Goal: Use online tool/utility: Use online tool/utility

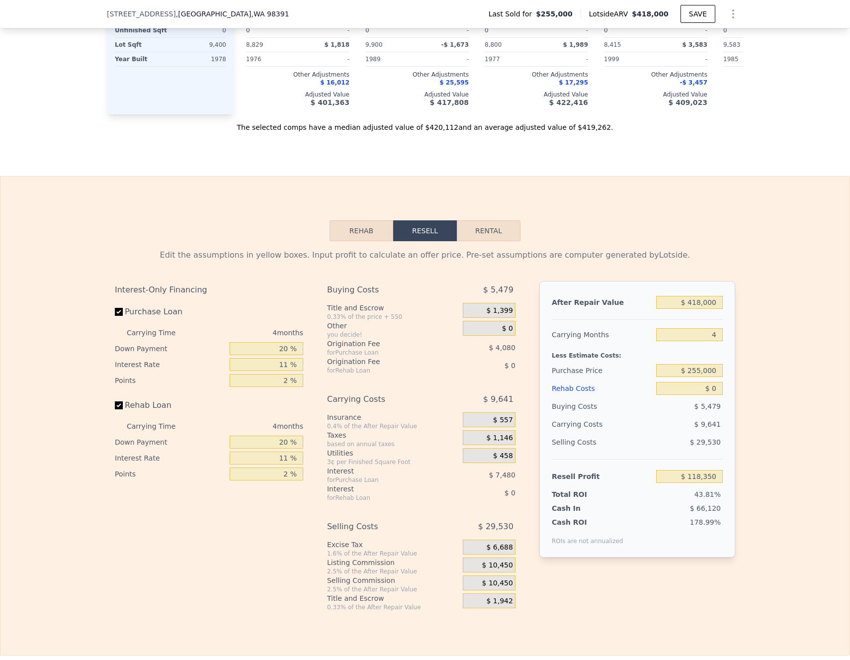
scroll to position [1435, 0]
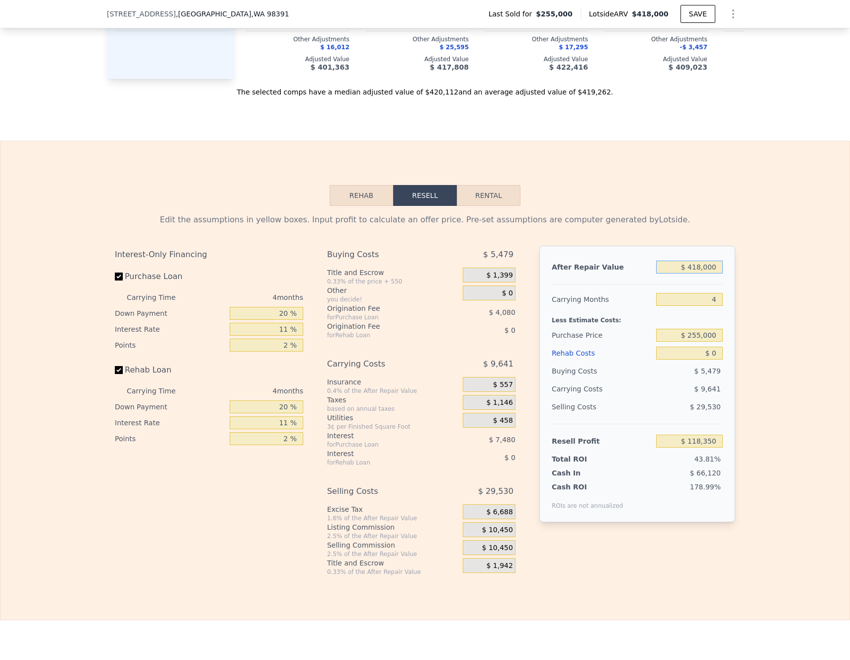
click at [707, 270] on input "$ 418,000" at bounding box center [689, 266] width 67 height 13
type input "$ 4"
type input "-$ 270,109"
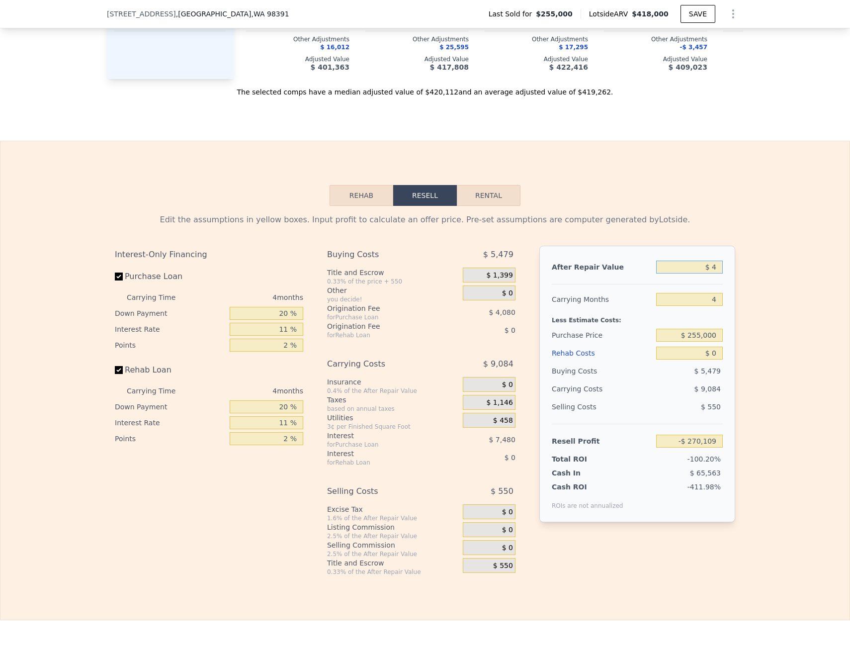
type input "$ 40"
type input "-$ 270,076"
type input "$ 400"
type input "-$ 269,741"
type input "$ 4,000"
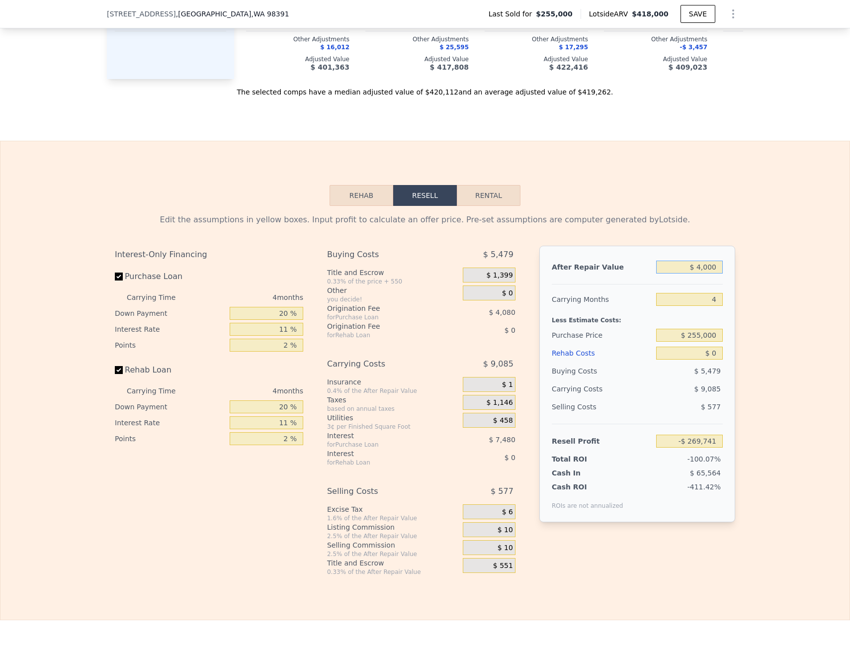
type input "-$ 266,395"
type input "$ 40,000"
type input "-$ 232,939"
type input "$ 400,000"
type input "$ 101,622"
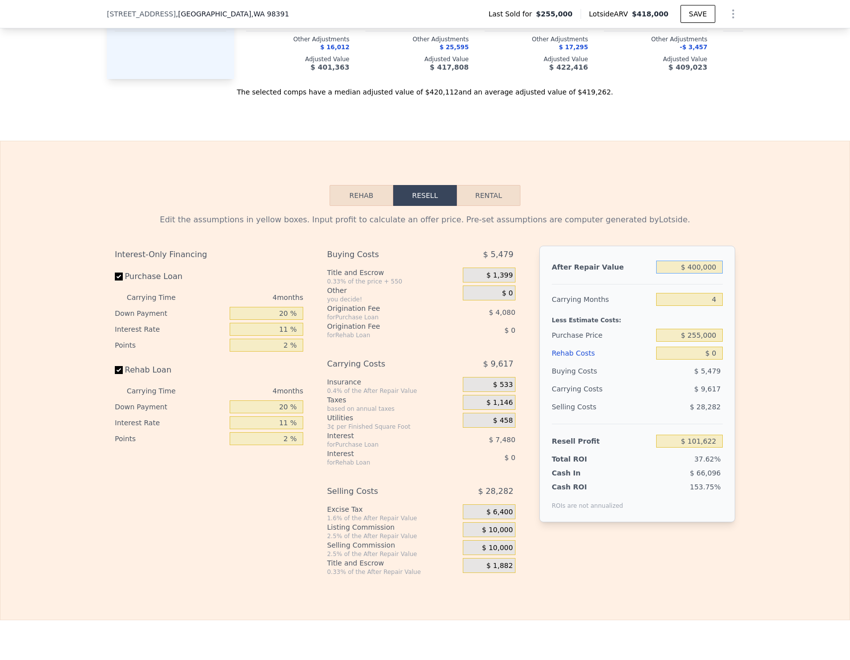
type input "$ 400,000"
click at [730, 270] on div "After Repair Value $ 400,000 Carrying Months 4 Less Estimate Costs: Purchase Pr…" at bounding box center [637, 384] width 196 height 276
click at [700, 339] on input "$ 255,000" at bounding box center [689, 335] width 67 height 13
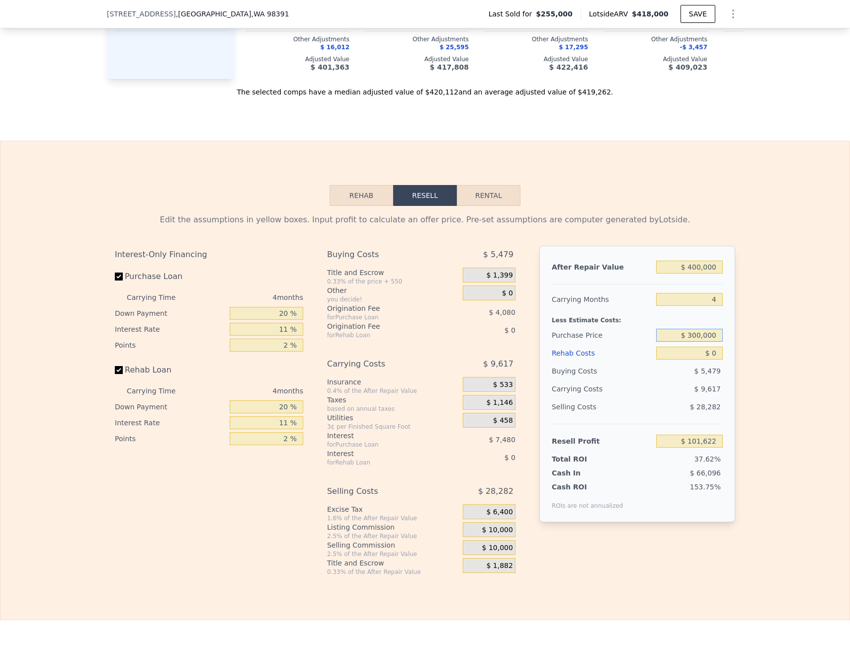
type input "$ 300,000"
click at [750, 316] on div "Edit the assumptions in yellow boxes. Input profit to calculate an offer price.…" at bounding box center [424, 391] width 849 height 370
type input "$ 54,432"
click at [713, 356] on input "$ 0" at bounding box center [689, 352] width 67 height 13
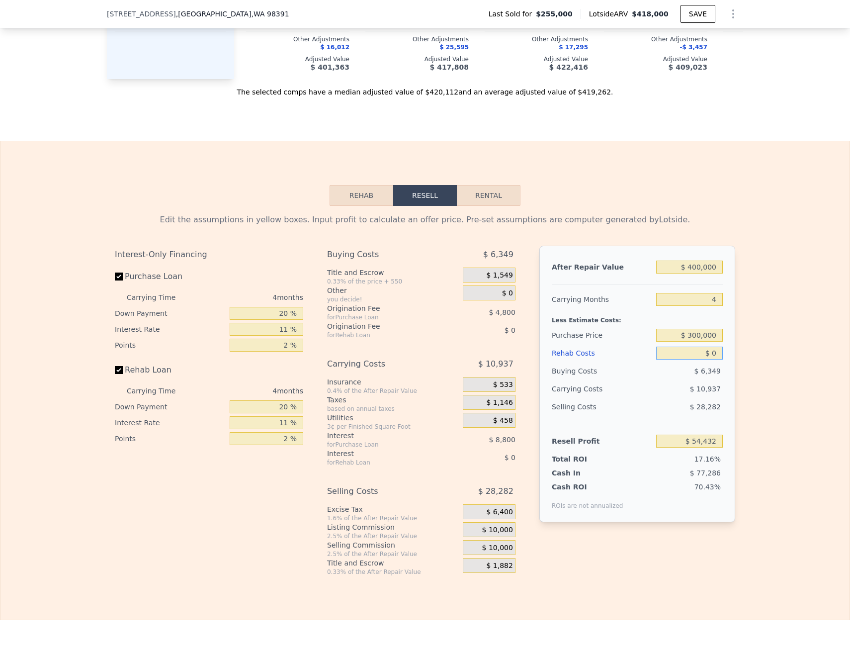
type input "$ 1"
type input "$ 54,431"
type input "$ 10"
type input "$ 54,422"
type input "$ 100"
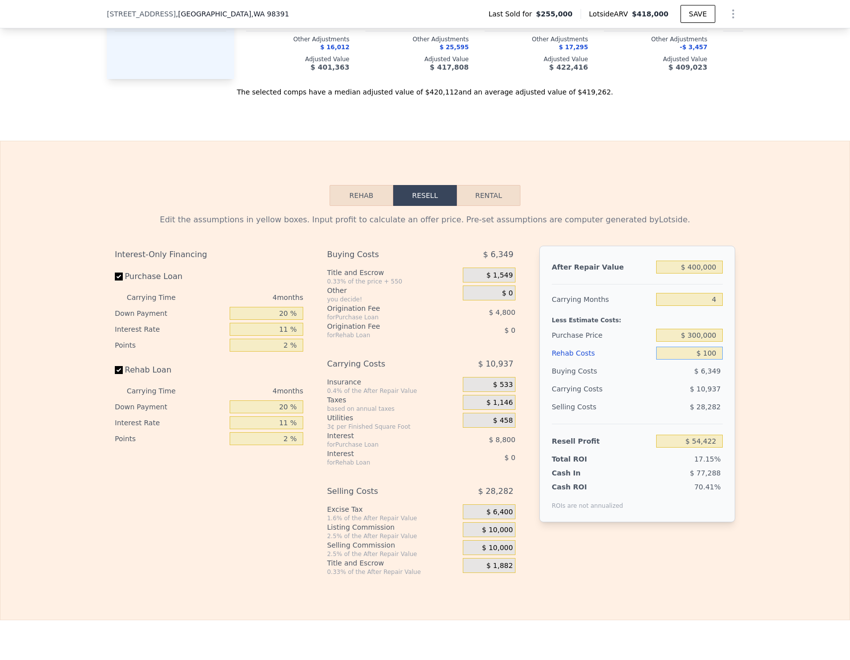
type input "$ 54,326"
type input "$ 1,000"
type input "$ 53,388"
type input "$ 10,000"
type input "$ 43,980"
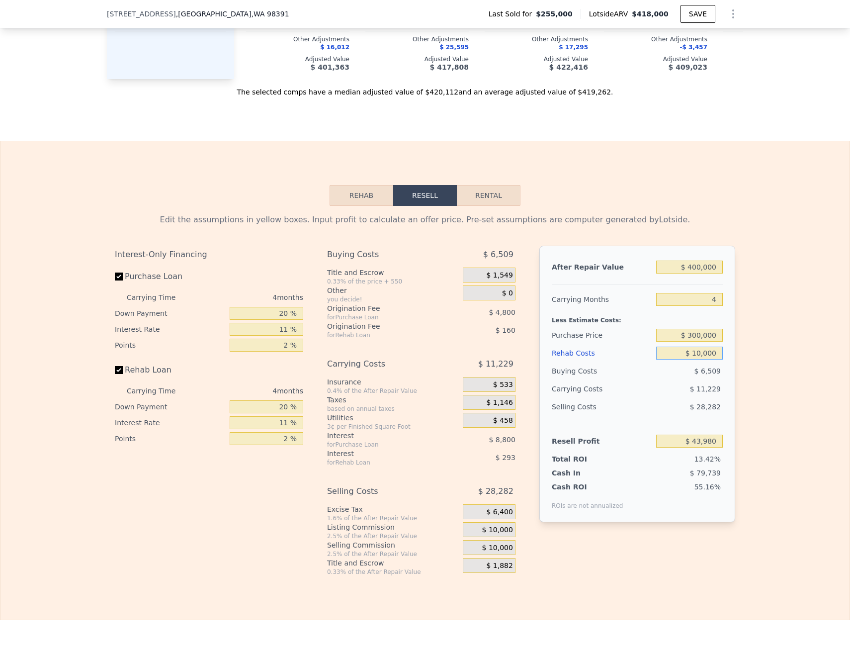
type input "$ 10,000"
click at [788, 361] on div "Edit the assumptions in yellow boxes. Input profit to calculate an offer price.…" at bounding box center [424, 391] width 849 height 370
click at [500, 534] on span "$ 10,000" at bounding box center [497, 529] width 31 height 9
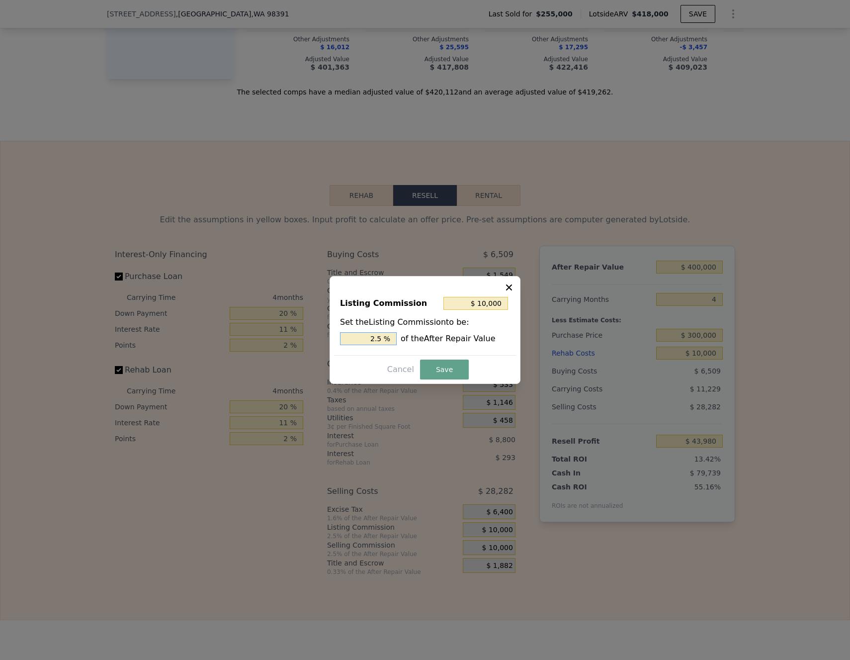
click at [382, 339] on input "2.5 %" at bounding box center [368, 338] width 57 height 13
type input "$ 0"
type input "0 %"
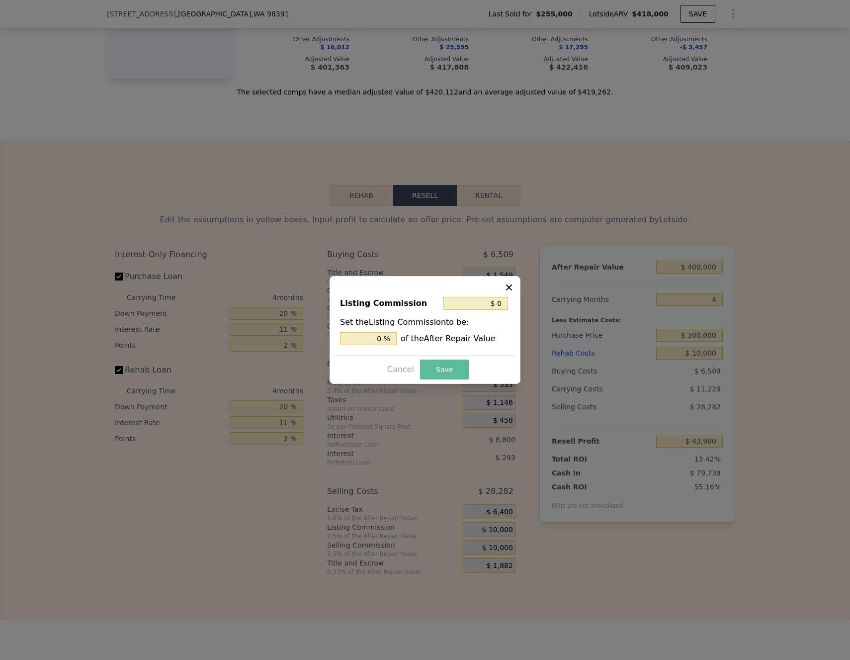
click at [441, 370] on button "Save" at bounding box center [444, 369] width 49 height 20
type input "$ 53,980"
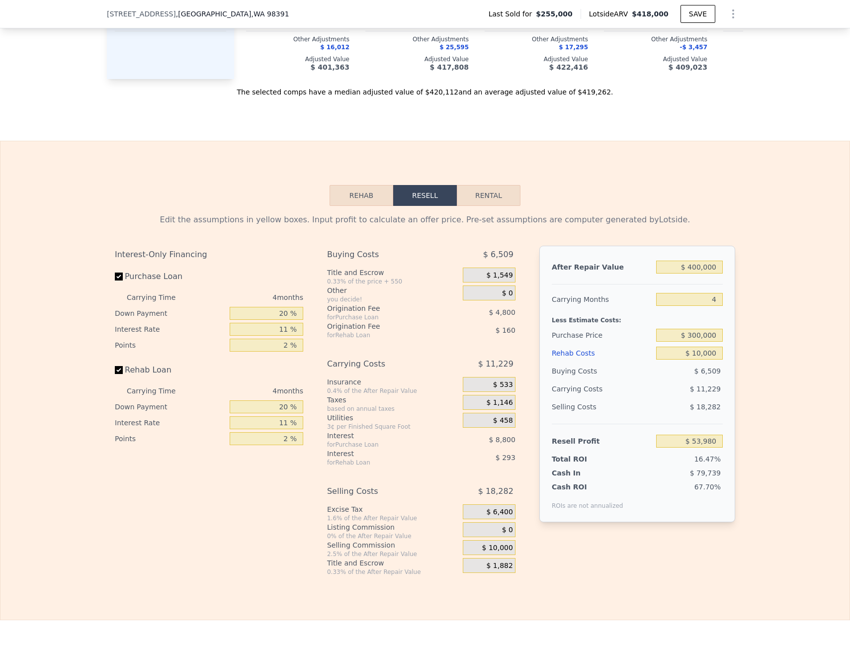
click at [541, 368] on div "After Repair Value $ 400,000 Carrying Months 4 Less Estimate Costs: Purchase Pr…" at bounding box center [637, 384] width 196 height 276
click at [282, 316] on input "20 %" at bounding box center [267, 313] width 74 height 13
type input "2 %"
type input "$ 50,920"
type input "1 %"
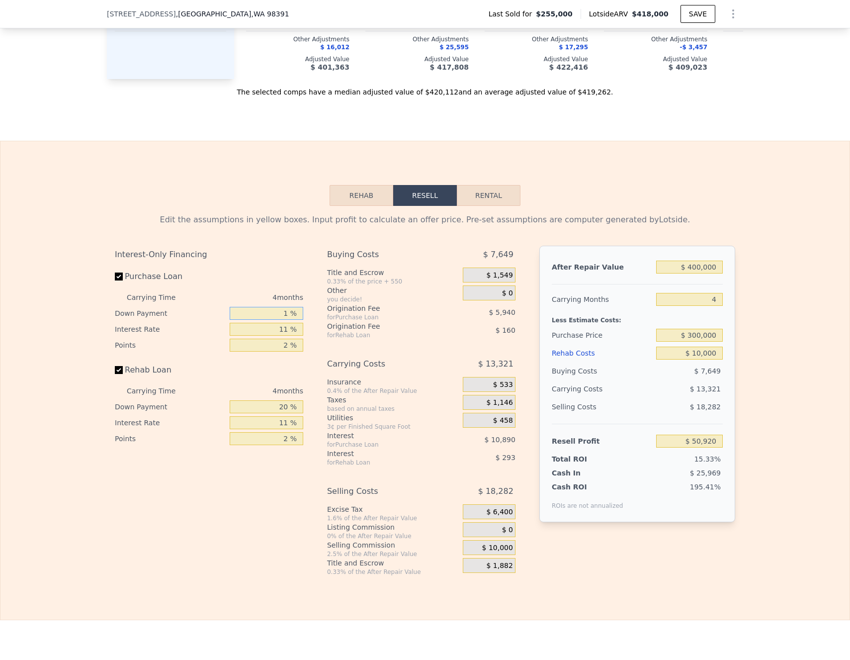
type input "$ 50,748"
type input "10 %"
type input "$ 52,280"
type input "10 %"
click at [285, 334] on input "11 %" at bounding box center [267, 329] width 74 height 13
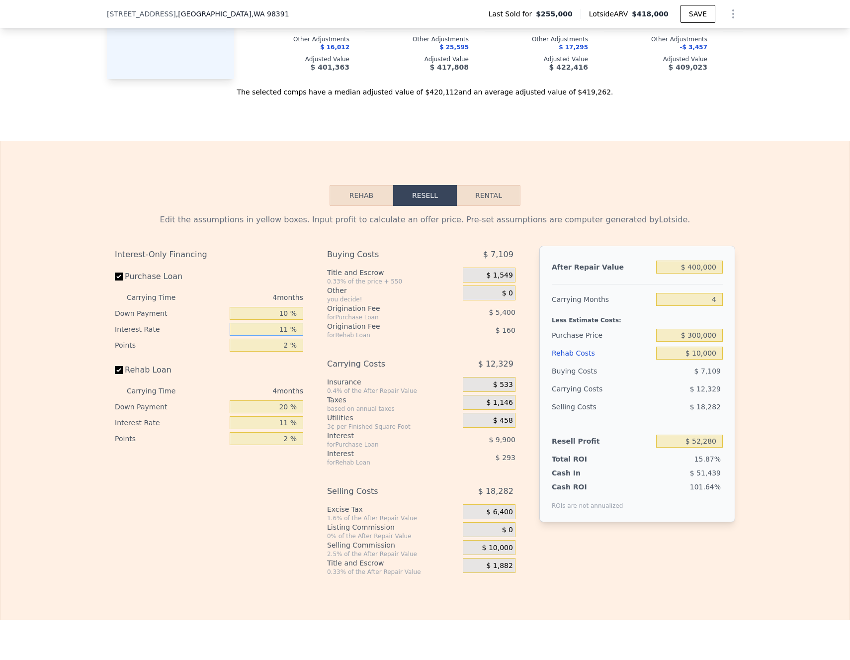
type input "1 %"
type input "$ 61,280"
type input "10 %"
type input "$ 53,180"
type input "10.5 %"
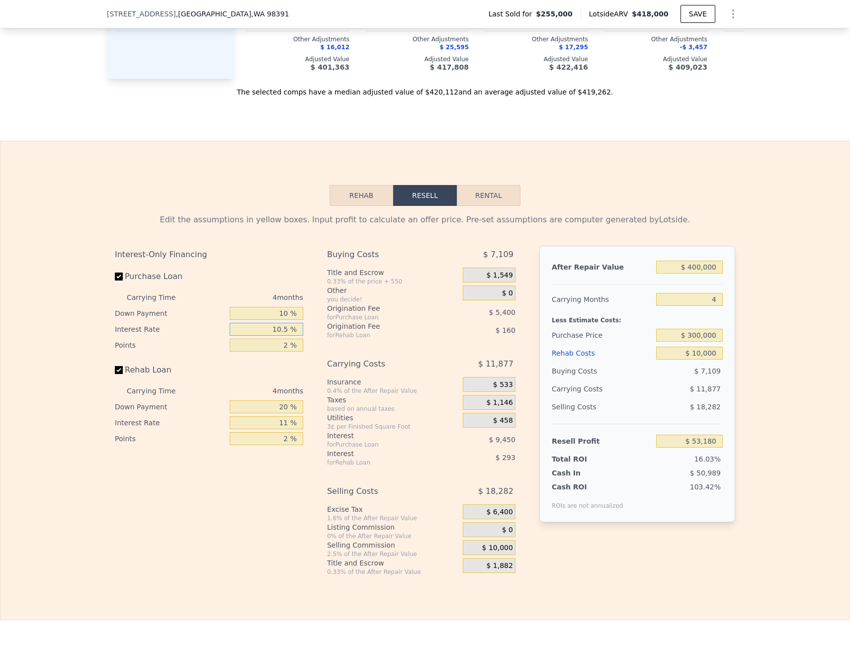
type input "$ 52,732"
type input "10.5 %"
click at [287, 346] on input "2 %" at bounding box center [267, 344] width 74 height 13
type input "1 %"
type input "$ 55,432"
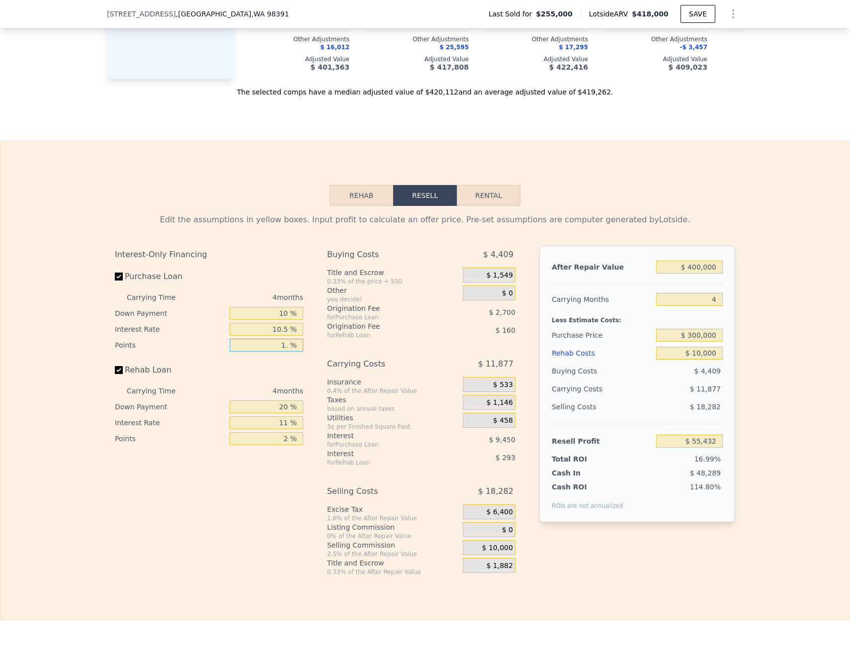
type input "1.5 %"
type input "$ 54,082"
type input "1.5 %"
click at [299, 368] on div "Rehab Loan" at bounding box center [209, 372] width 188 height 22
click at [124, 371] on label "Rehab Loan" at bounding box center [170, 370] width 111 height 18
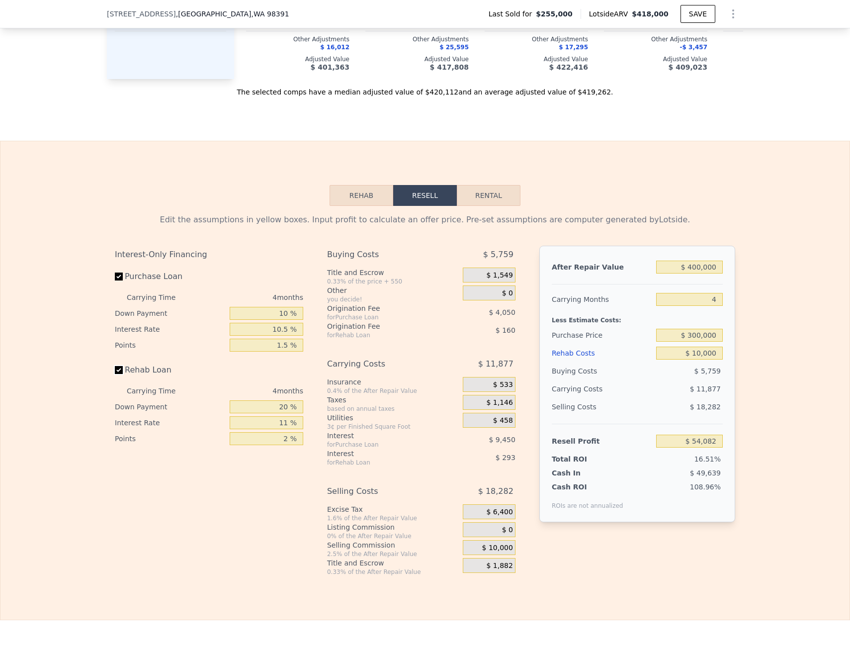
click at [123, 371] on input "Rehab Loan" at bounding box center [119, 370] width 8 height 8
checkbox input "false"
type input "$ 54,534"
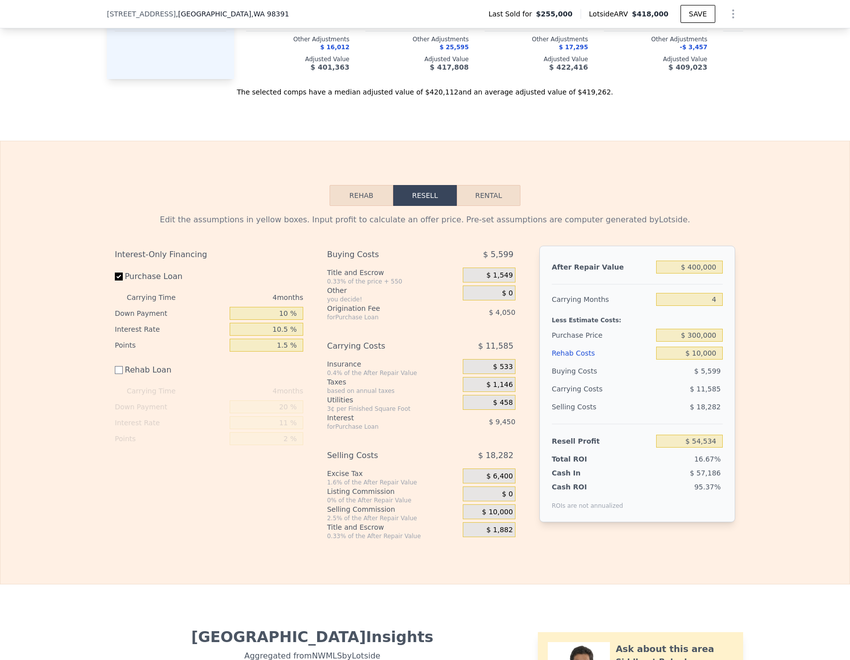
click at [507, 297] on span "$ 0" at bounding box center [507, 293] width 11 height 9
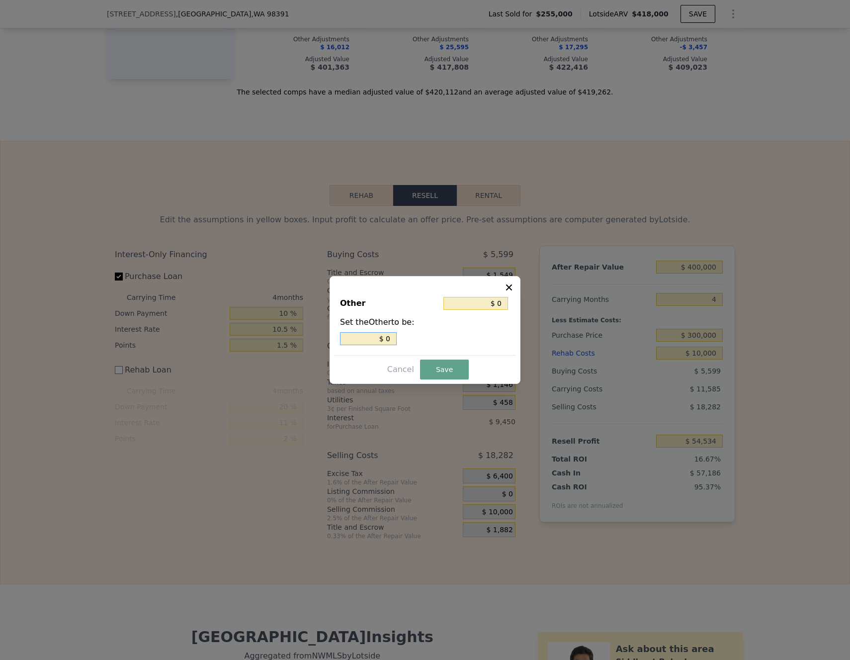
click at [388, 336] on input "$ 0" at bounding box center [368, 338] width 57 height 13
type input "$ 1"
type input "$ 10"
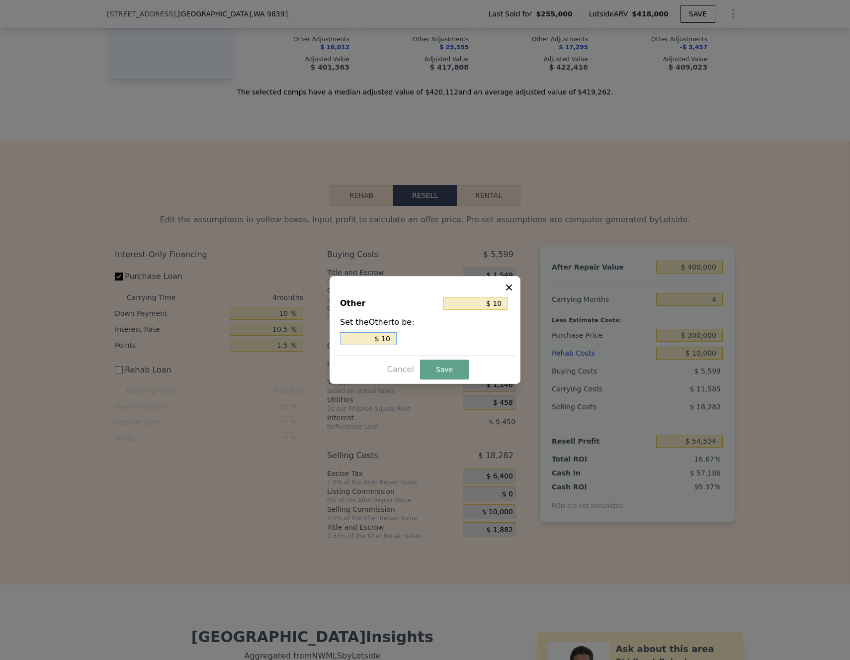
type input "$ 100"
type input "$ 1,000"
click at [448, 369] on button "Save" at bounding box center [444, 369] width 49 height 20
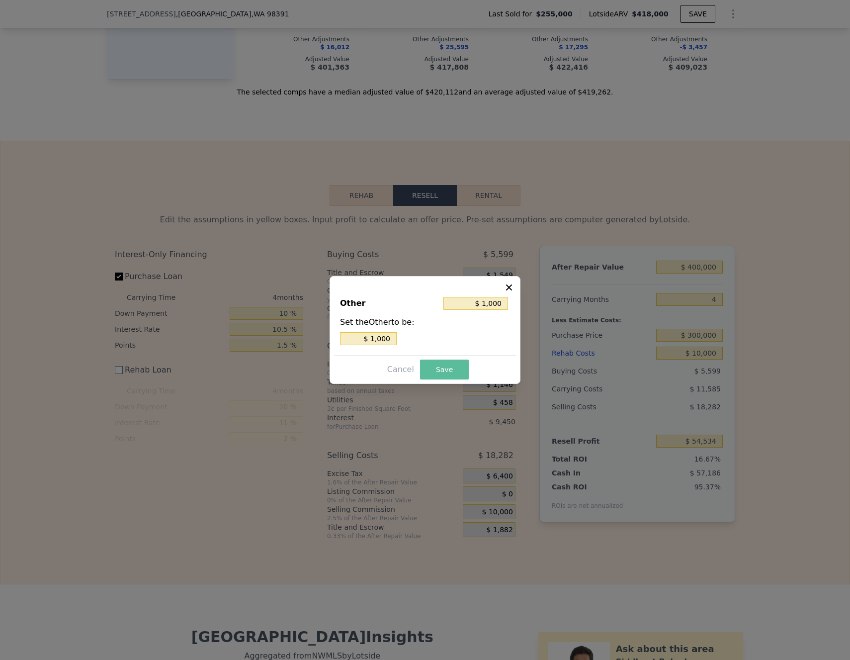
type input "$ 53,534"
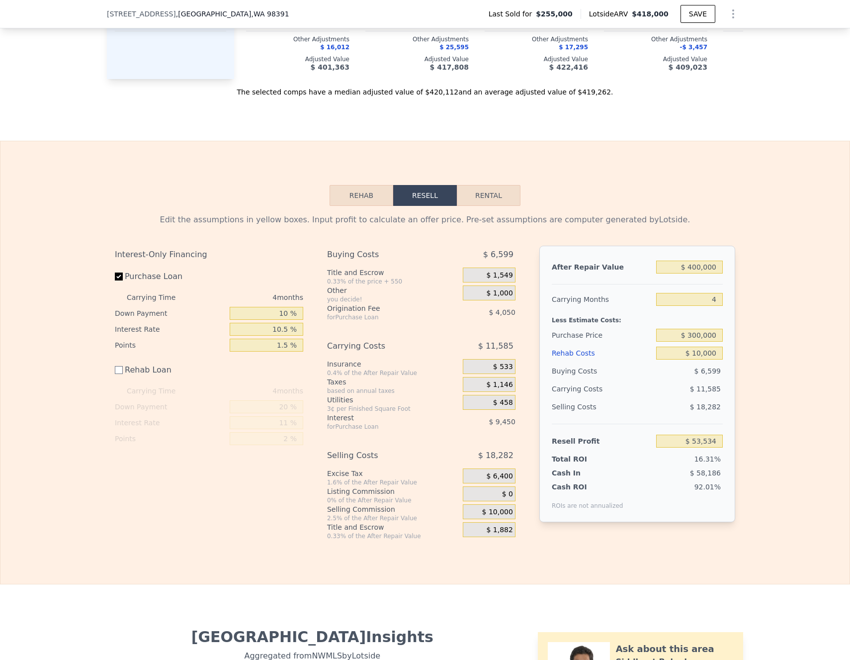
click at [760, 323] on div "Edit the assumptions in yellow boxes. Input profit to calculate an offer price.…" at bounding box center [424, 373] width 849 height 334
click at [710, 270] on input "$ 400,000" at bounding box center [689, 266] width 67 height 13
type input "$ 3"
type input "-$ 328,198"
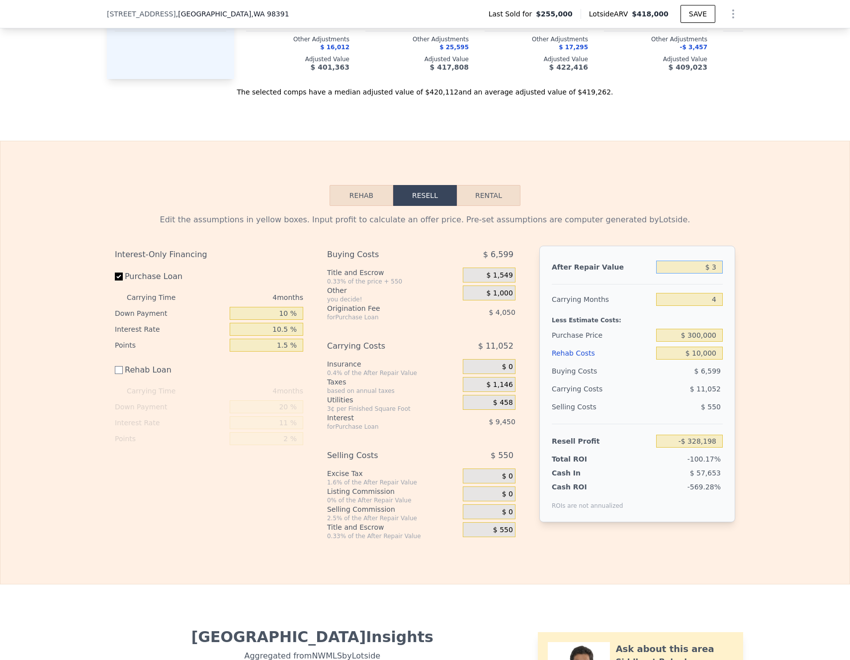
type input "$ 37"
type input "-$ 328,166"
type input "$ 4,180,005"
checkbox input "true"
type input "$ 0"
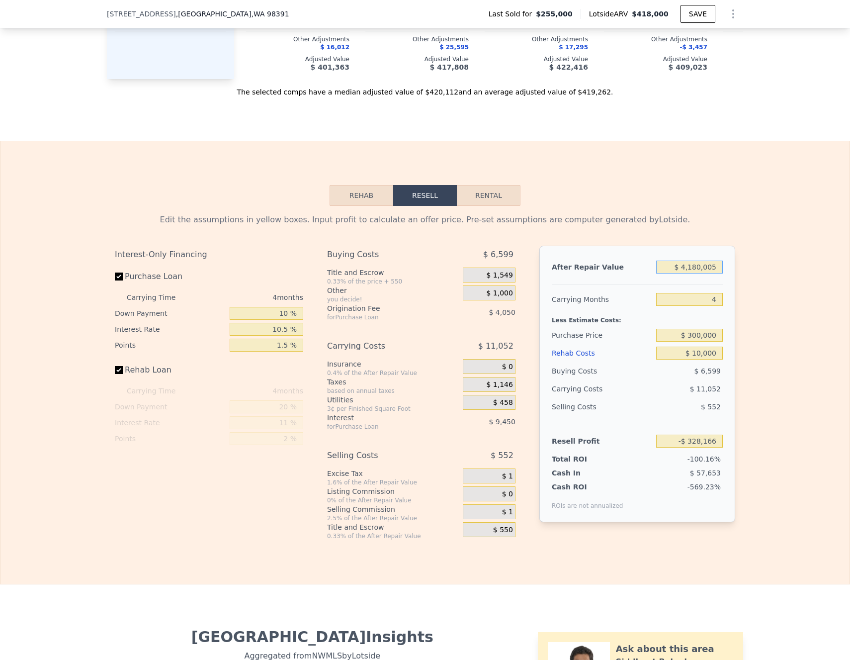
type input "$ 3,614,520"
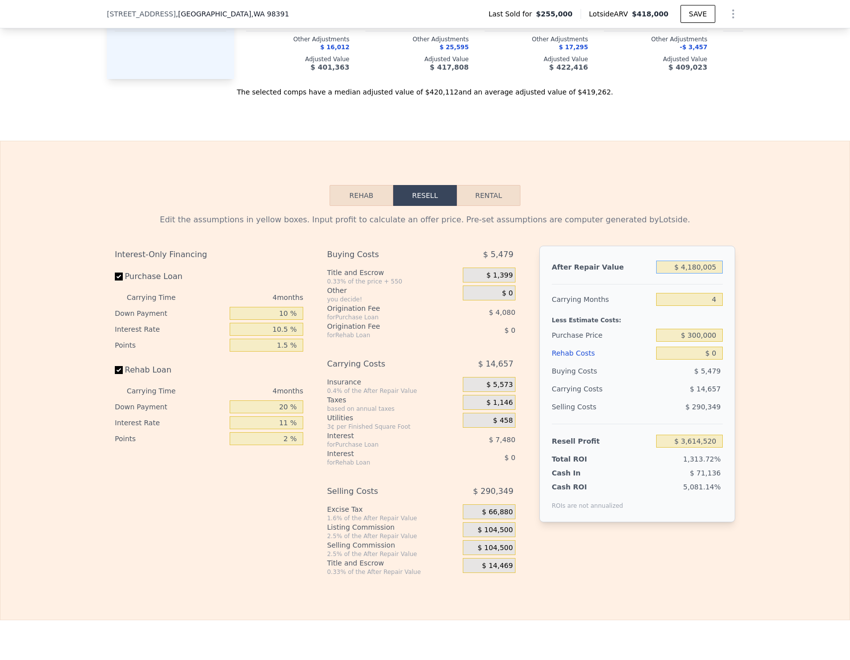
type input "$ 41,800,050"
type input "$ 38,576,207"
type input "$ 418,000,500"
type input "$ 388,193,077"
type input "$ 4,180,005,000"
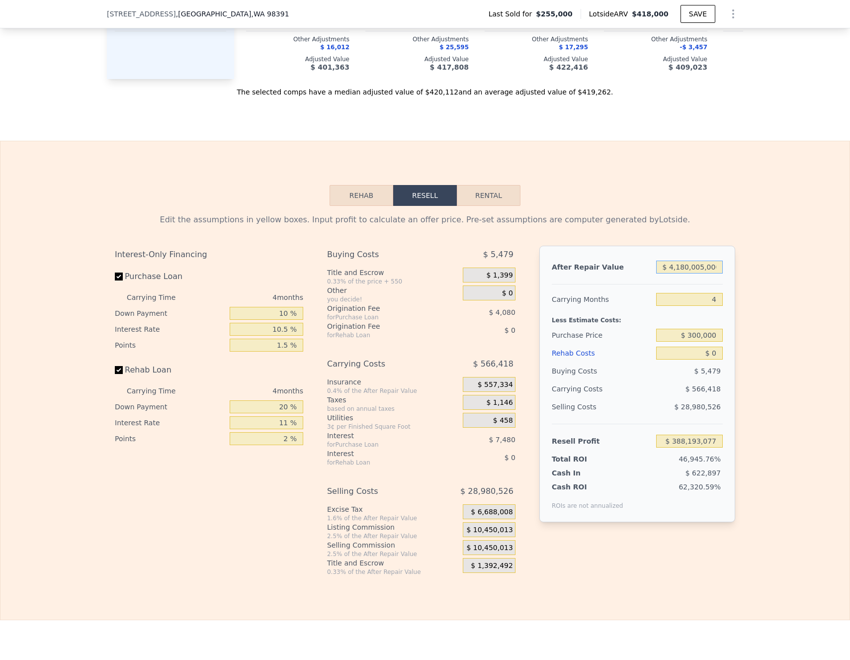
type input "$ 3,884,361,800"
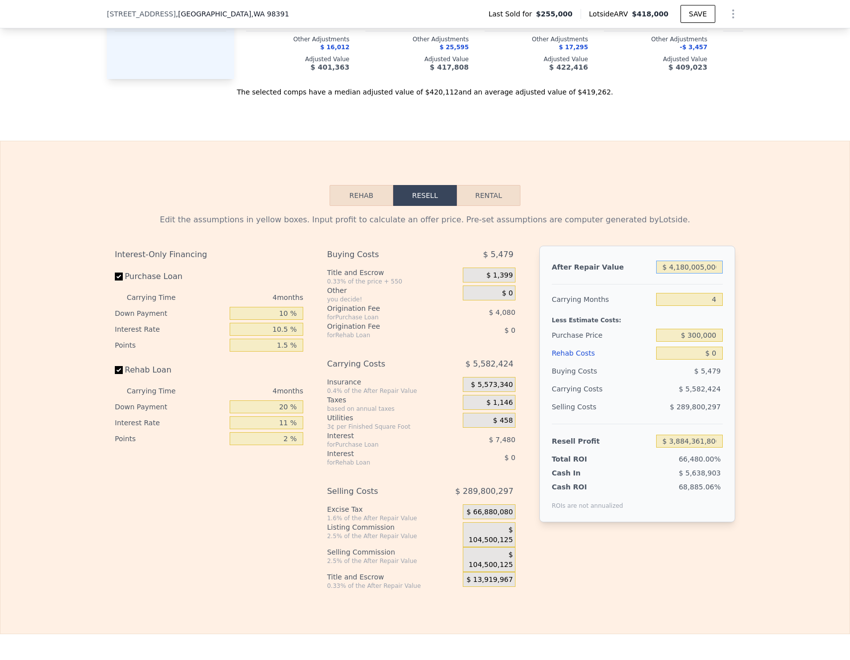
click at [712, 269] on input "$ 4,180,005,000" at bounding box center [689, 266] width 67 height 13
type input "$ 3"
type input "-$ 270,110"
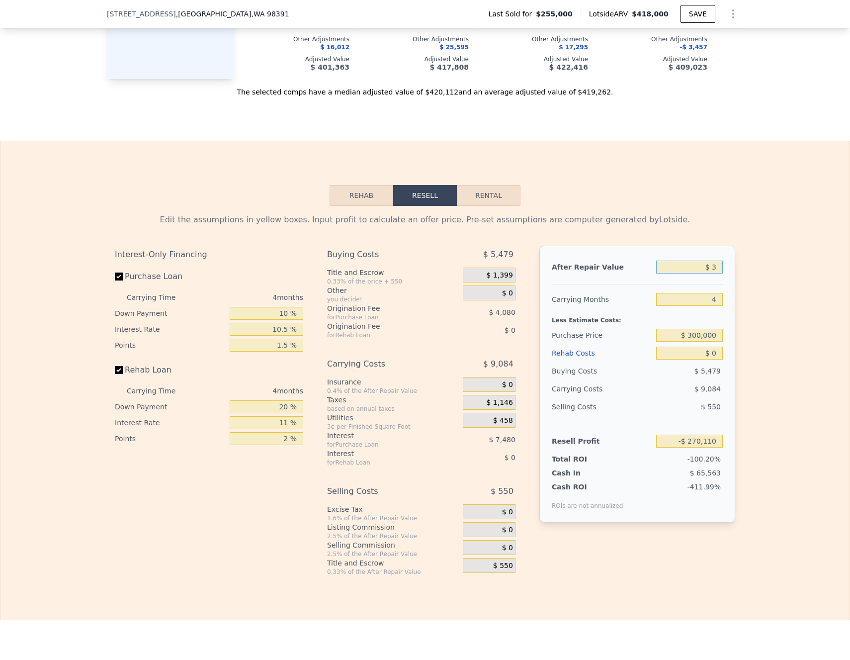
type input "$ 37"
type input "-$ 270,079"
type input "$ 375"
type input "-$ 269,764"
type input "$ 3,750"
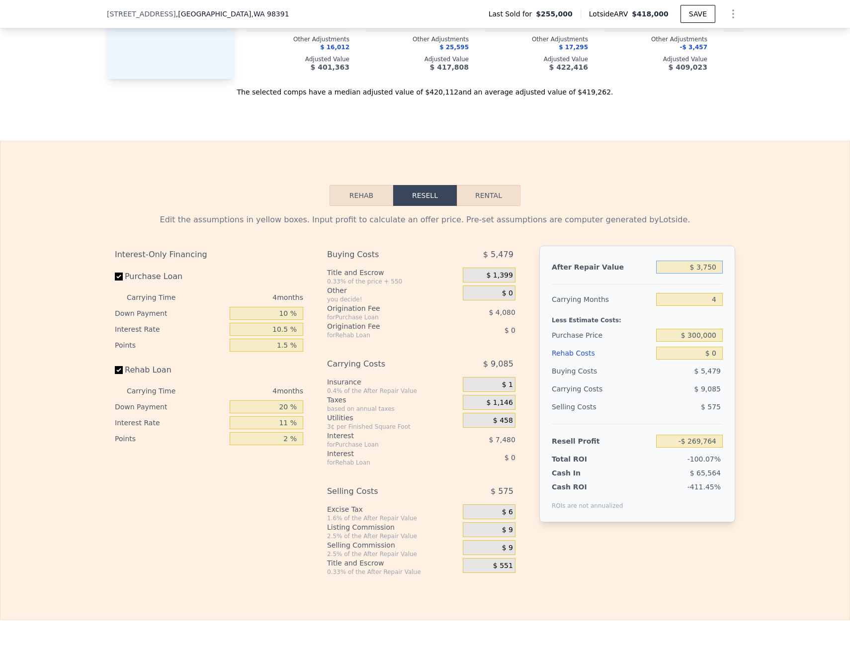
type input "-$ 266,628"
type input "$ 37,500"
type input "-$ 235,264"
type input "$ 375,000"
type input "$ 78,388"
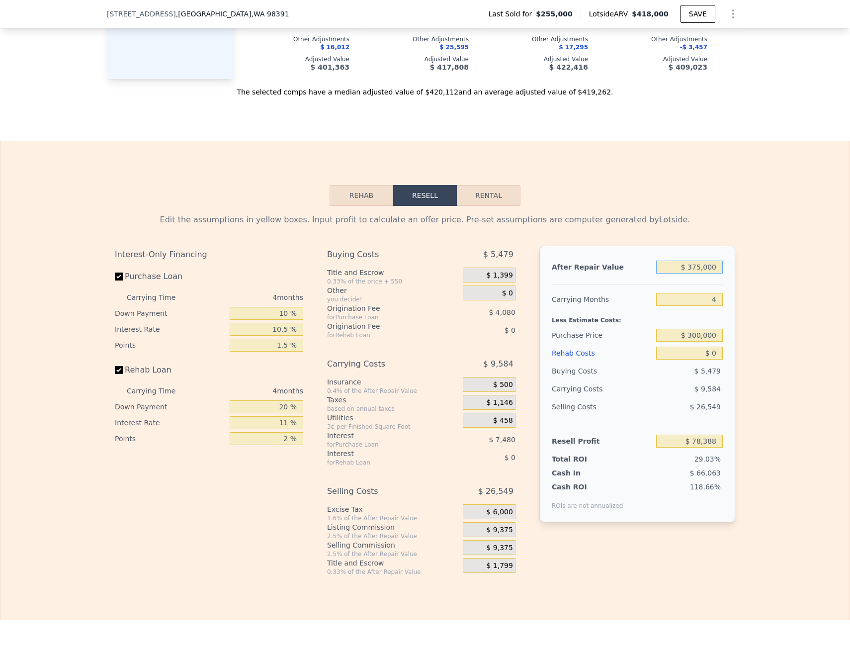
type input "$ 375,000"
click at [754, 233] on div "Edit the assumptions in yellow boxes. Input profit to calculate an offer price.…" at bounding box center [424, 391] width 849 height 370
click at [728, 331] on div "After Repair Value $ 375,000 Carrying Months 4 Less Estimate Costs: Purchase Pr…" at bounding box center [637, 384] width 196 height 276
click at [713, 358] on input "$ 0" at bounding box center [689, 352] width 67 height 13
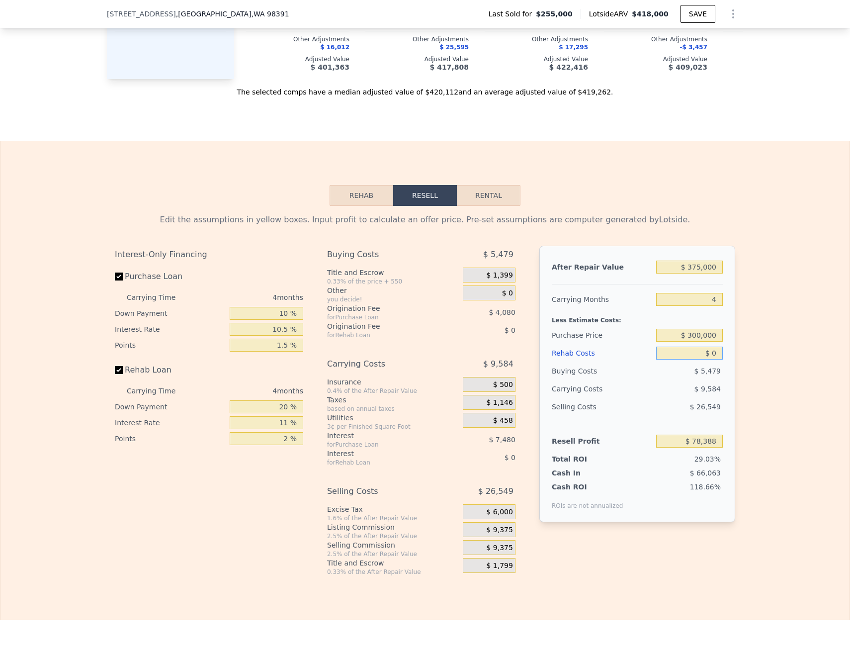
type input "$ 1"
type input "$ 78,387"
type input "$ 10"
type input "$ 78,378"
type input "$ 100"
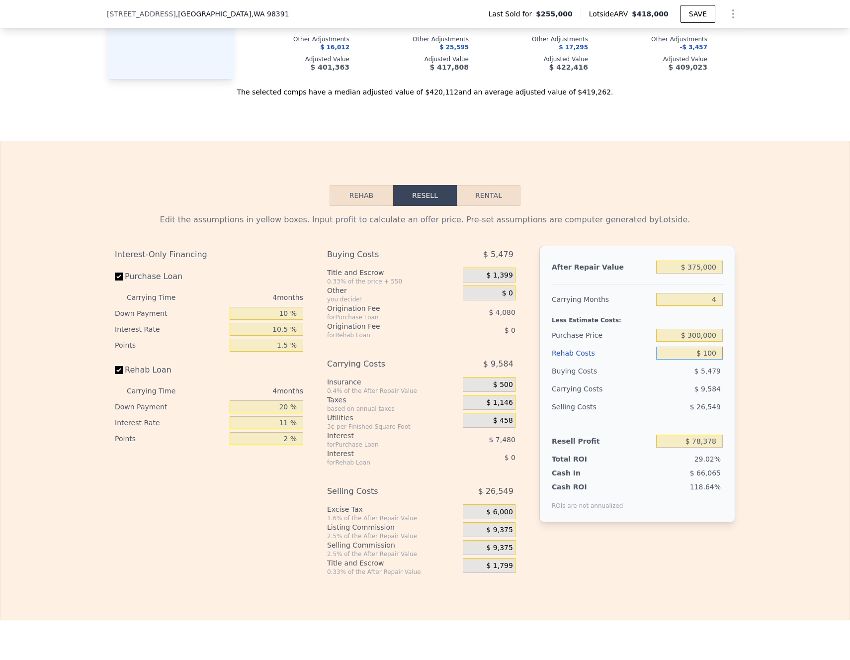
type input "$ 78,282"
type input "$ 1,000"
type input "$ 77,344"
type input "$ 10,000"
type input "$ 67,936"
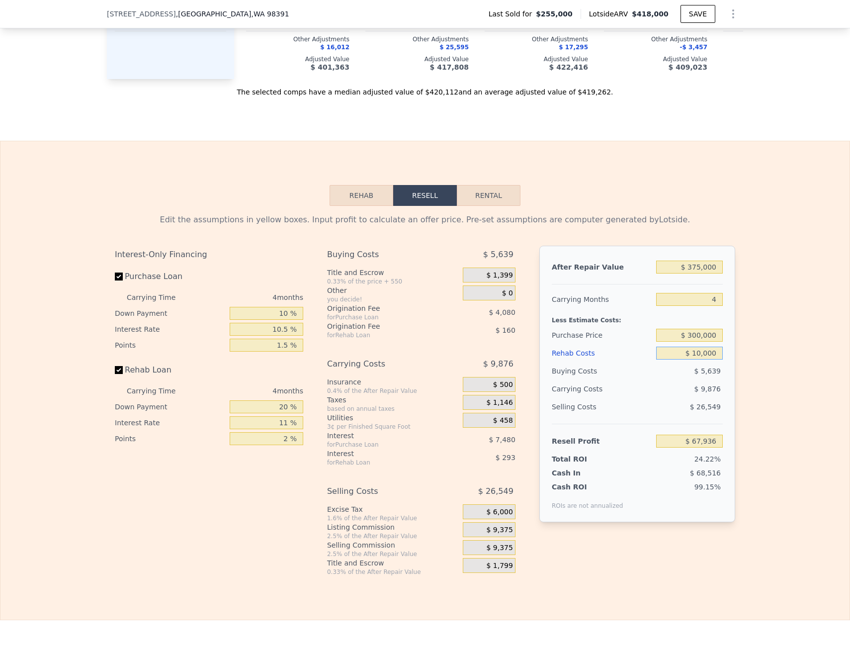
type input "$ 10,000"
click at [743, 342] on div "Edit the assumptions in yellow boxes. Input profit to calculate an offer price.…" at bounding box center [424, 391] width 849 height 370
click at [714, 354] on input "$ 10,000" at bounding box center [689, 352] width 67 height 13
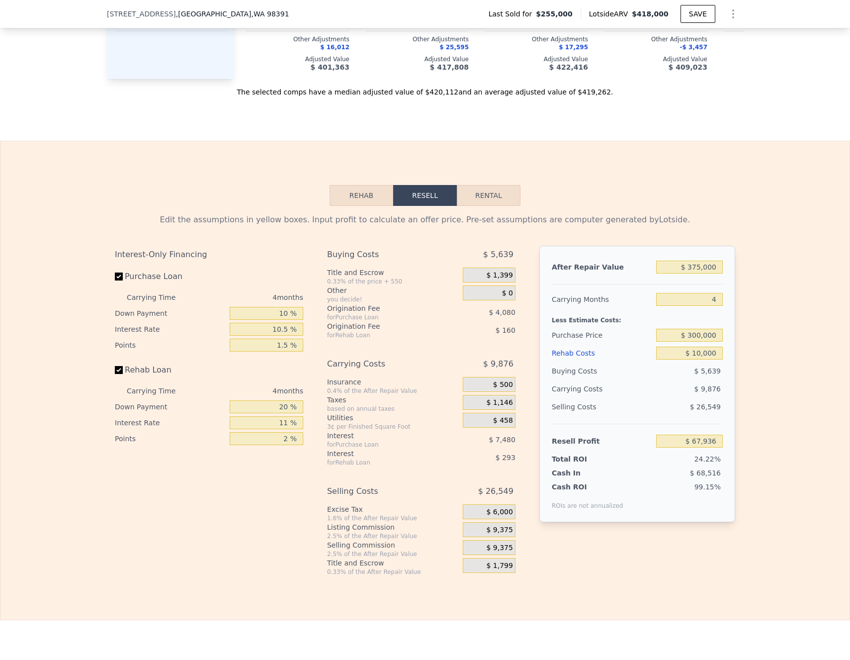
click at [751, 344] on div "Edit the assumptions in yellow boxes. Input profit to calculate an offer price.…" at bounding box center [424, 391] width 849 height 370
click at [710, 358] on input "$ 10,000" at bounding box center [689, 352] width 67 height 13
click at [712, 273] on input "$ 375,000" at bounding box center [689, 266] width 67 height 13
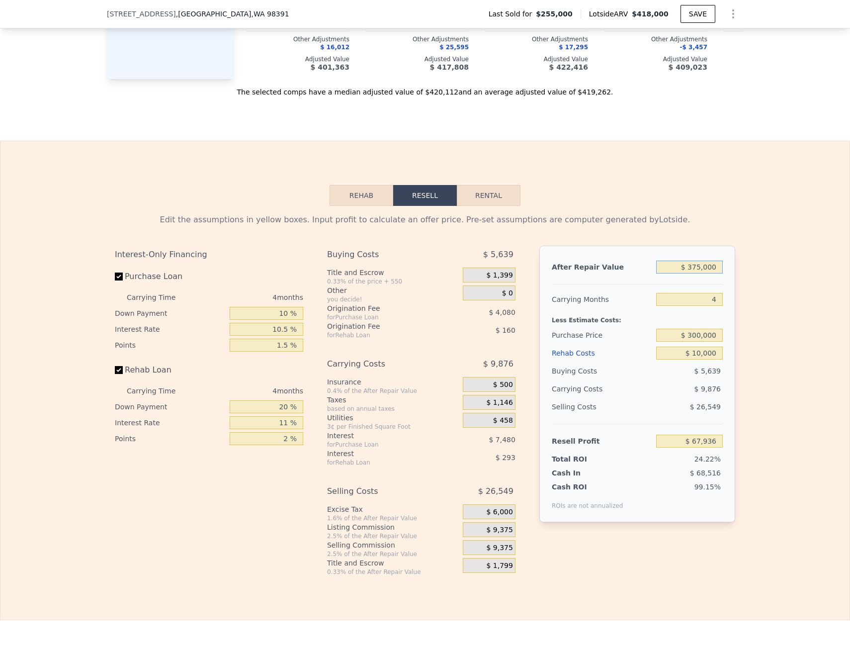
click at [712, 273] on input "$ 375,000" at bounding box center [689, 266] width 67 height 13
type input "$ 4"
type input "-$ 280,561"
type input "$ 40"
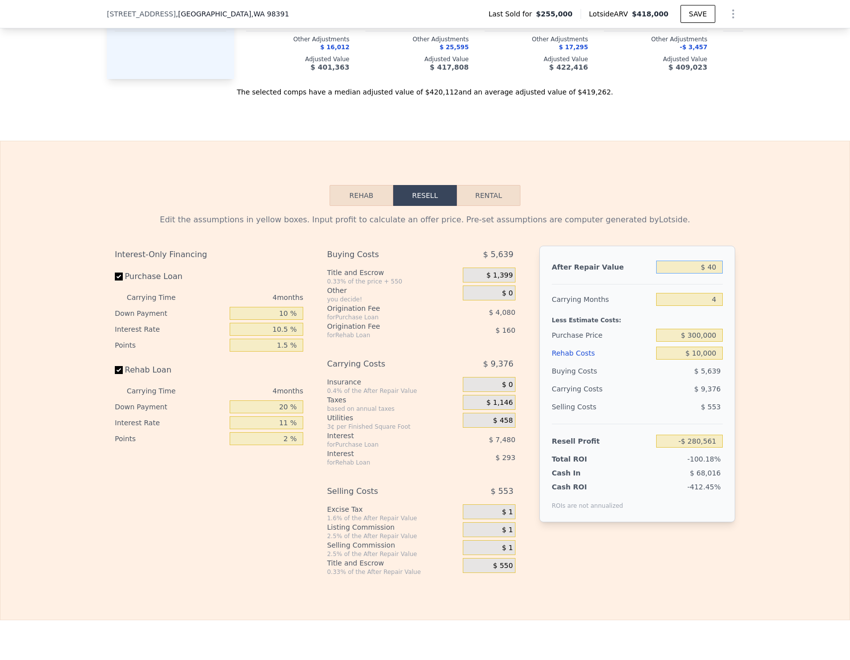
type input "-$ 280,528"
type input "$ 400"
type input "-$ 280,193"
type input "$ 4,000"
type input "-$ 276,847"
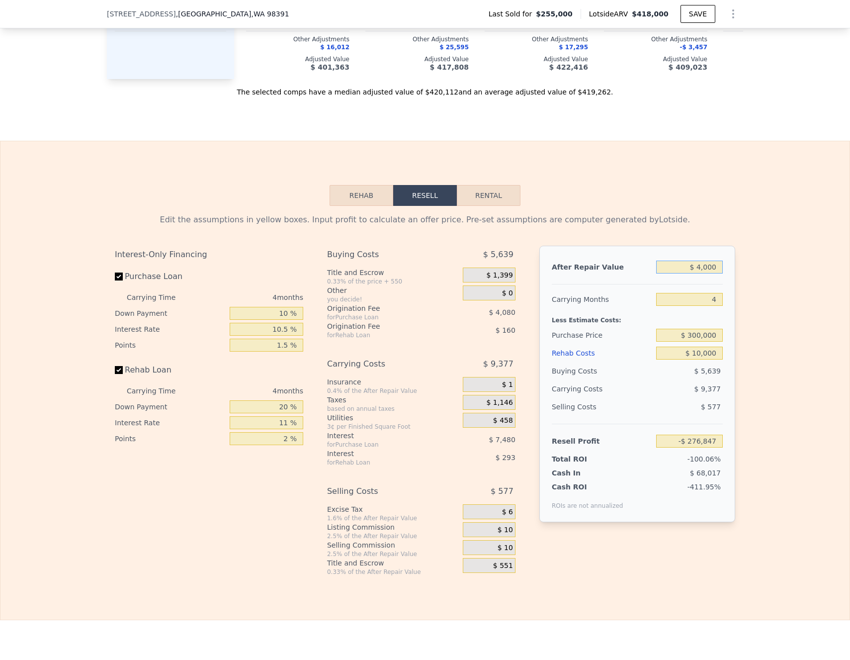
type input "$ 40,000"
type input "-$ 243,391"
type input "$ 400,000"
type input "$ 91,170"
type input "$ 400,000"
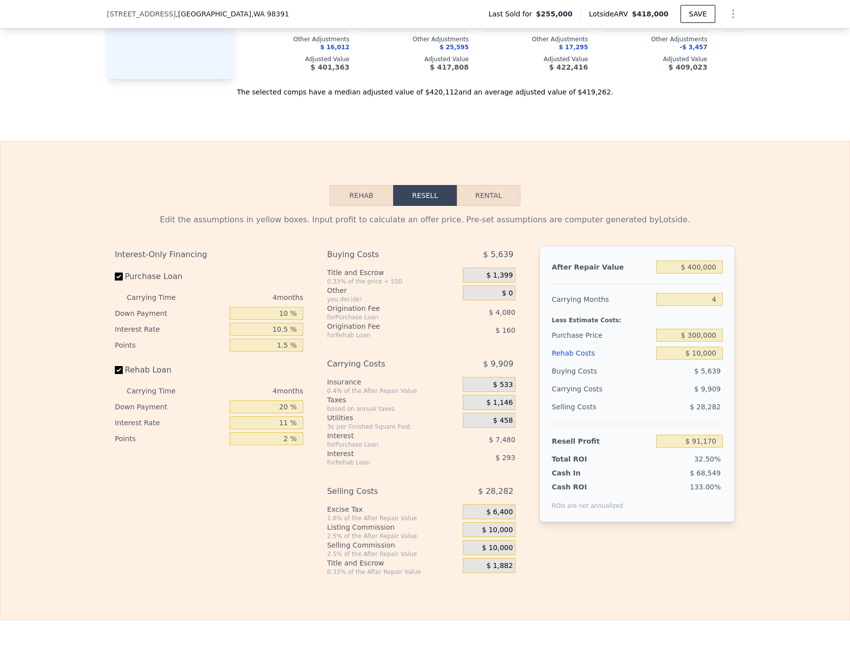
click at [745, 271] on div "Edit the assumptions in yellow boxes. Input profit to calculate an offer price.…" at bounding box center [424, 391] width 849 height 370
click at [752, 343] on div "Edit the assumptions in yellow boxes. Input profit to calculate an offer price.…" at bounding box center [424, 391] width 849 height 370
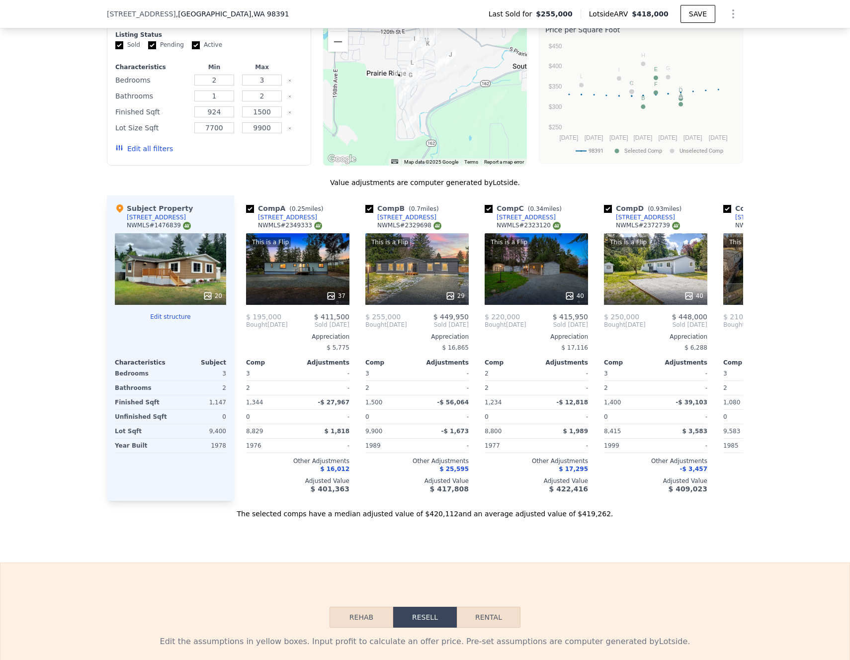
scroll to position [1006, 0]
